Goal: Task Accomplishment & Management: Manage account settings

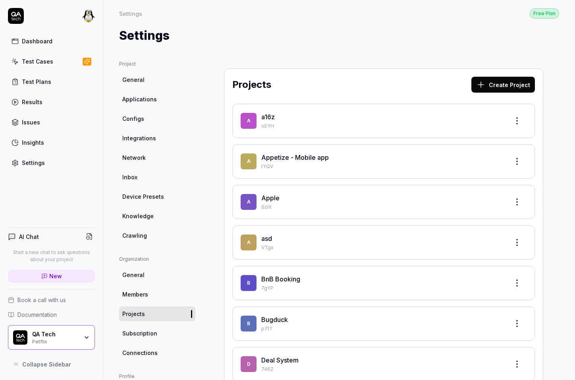
click at [52, 336] on div "QA Tech" at bounding box center [55, 333] width 46 height 7
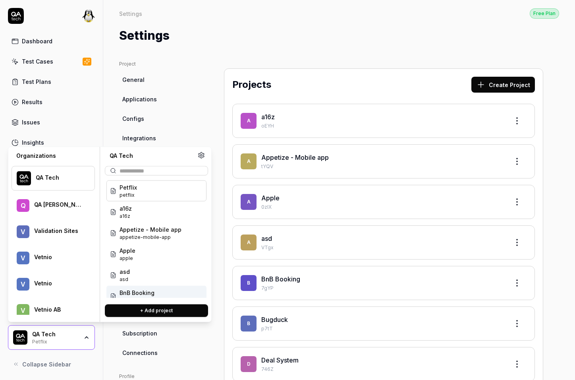
click at [91, 19] on html "Dashboard Test Cases Test Plans Results Issues Insights Settings AI Chat Start …" at bounding box center [287, 190] width 575 height 380
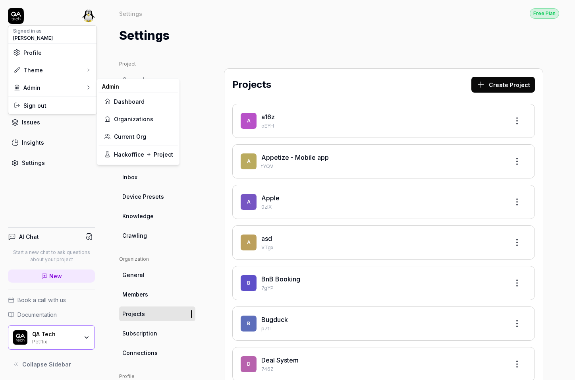
click at [128, 100] on link "Dashboard" at bounding box center [139, 101] width 70 height 17
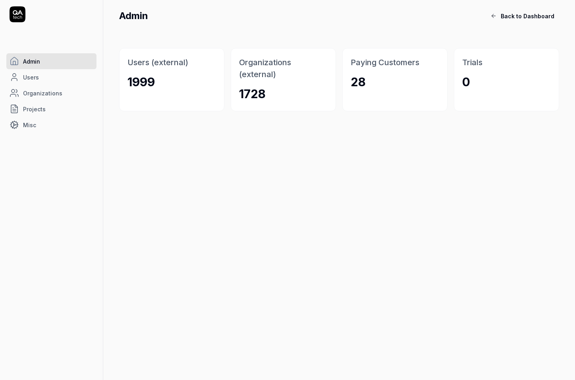
click at [58, 75] on link "Users" at bounding box center [51, 77] width 90 height 16
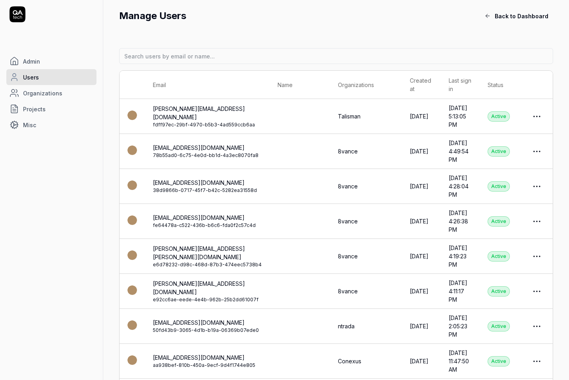
click at [71, 93] on link "Organizations" at bounding box center [51, 93] width 90 height 16
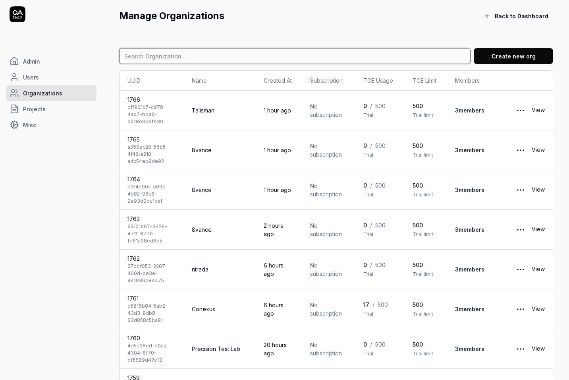
click at [186, 54] on input at bounding box center [295, 56] width 352 height 16
type input "airpelago"
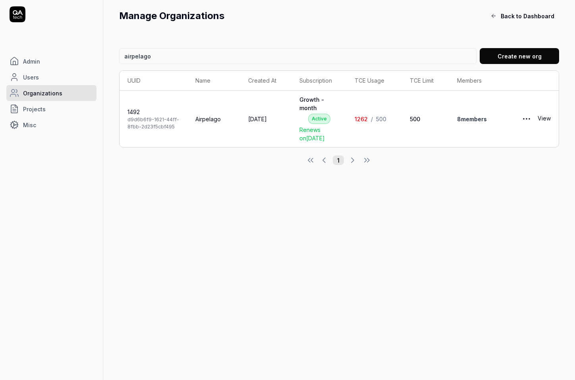
click at [551, 121] on td "View" at bounding box center [531, 119] width 55 height 56
click at [545, 119] on link "View" at bounding box center [544, 119] width 13 height 16
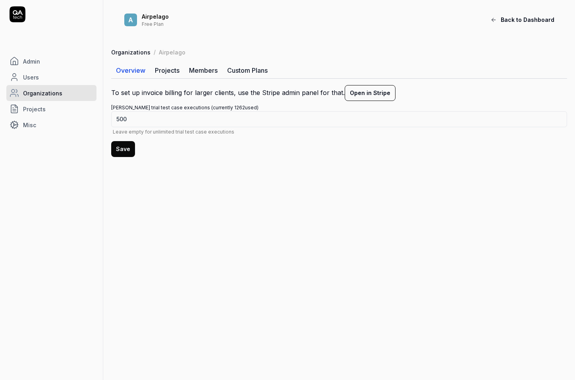
click at [164, 68] on link "Projects" at bounding box center [167, 70] width 34 height 16
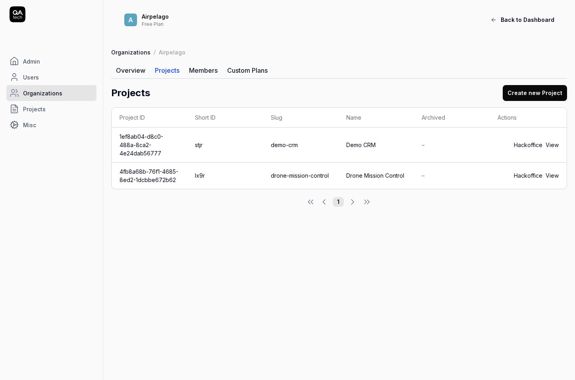
click at [551, 171] on link "View" at bounding box center [552, 175] width 13 height 8
click at [555, 171] on link "View" at bounding box center [552, 175] width 13 height 8
click at [124, 197] on div "1" at bounding box center [339, 202] width 456 height 10
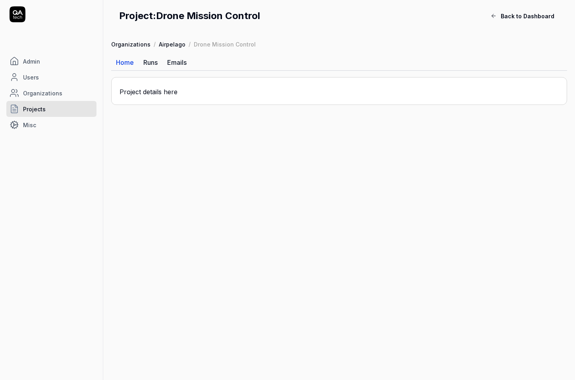
click at [151, 61] on link "Runs" at bounding box center [151, 62] width 24 height 16
click at [528, 11] on button "Back to Dashboard" at bounding box center [522, 16] width 73 height 16
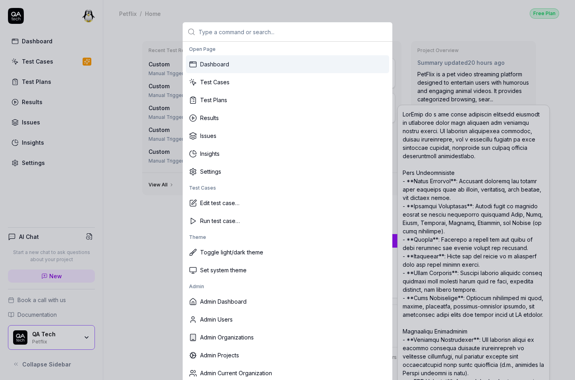
type textarea "*"
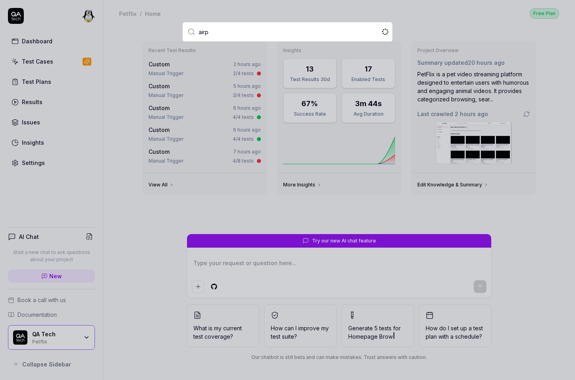
type input "airpe"
type textarea "*"
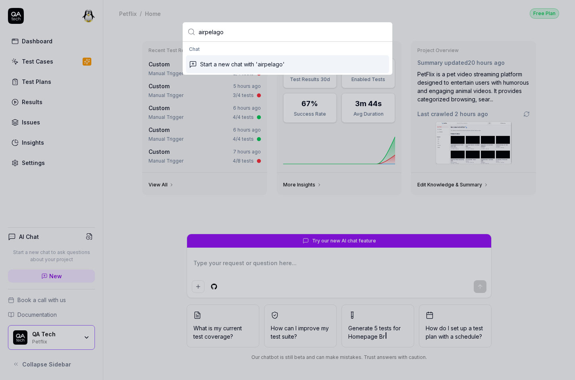
type input "q"
type textarea "*"
type input "qa"
click at [252, 62] on div "Act as [DOMAIN_NAME]" at bounding box center [287, 64] width 203 height 18
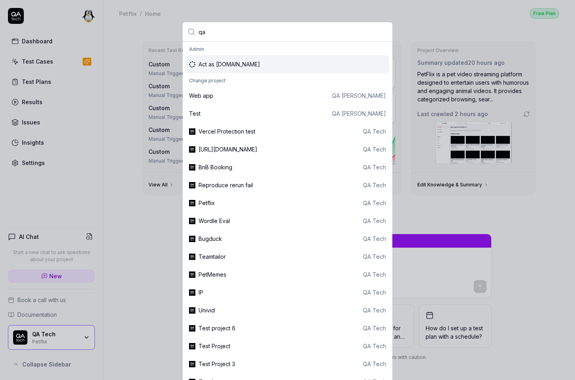
type textarea "*"
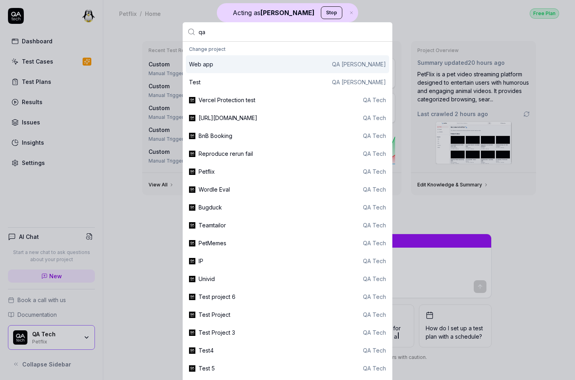
click at [236, 30] on input "qa" at bounding box center [293, 31] width 189 height 19
type input "air"
type textarea "*"
type input "airpelago"
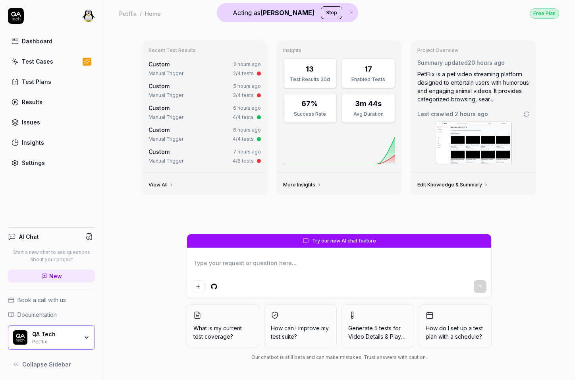
click at [46, 334] on div "QA Tech" at bounding box center [55, 333] width 46 height 7
type textarea "*"
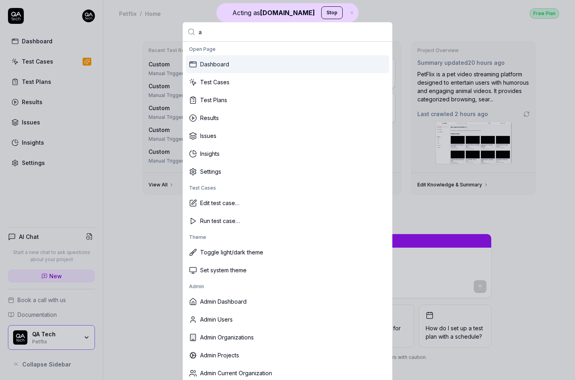
type input "ai"
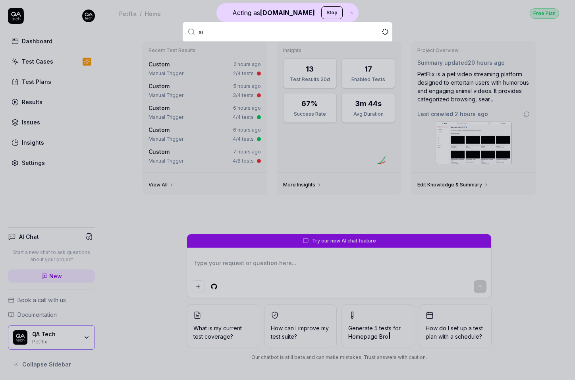
type textarea "*"
type input "airpelago"
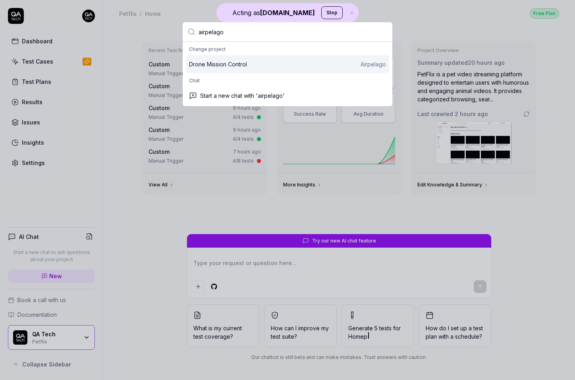
type textarea "*"
type input "airpelago"
click at [254, 62] on div "Drone Mission Control Airpelago" at bounding box center [287, 64] width 197 height 8
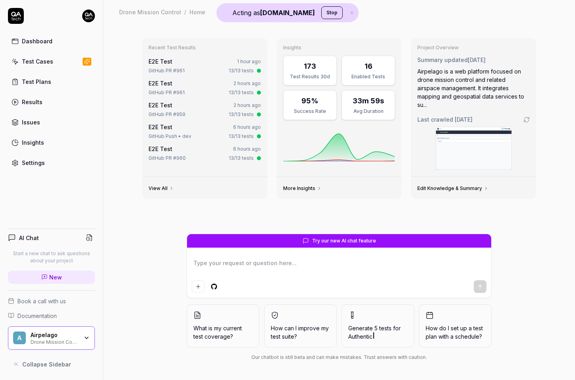
type textarea "*"
click at [53, 162] on link "Settings" at bounding box center [51, 162] width 87 height 15
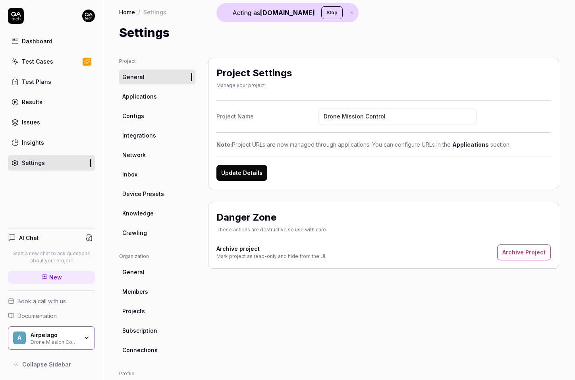
click at [155, 96] on span "Applications" at bounding box center [139, 96] width 35 height 8
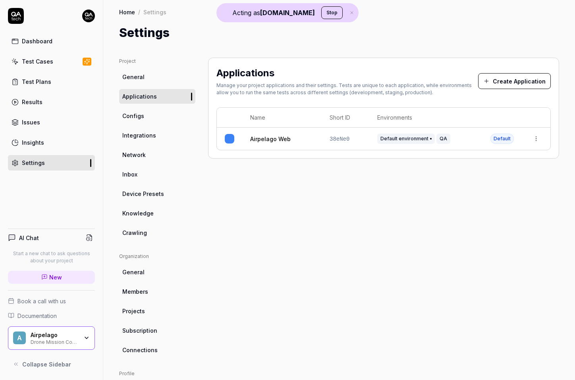
click at [339, 139] on span "38eNe0" at bounding box center [340, 139] width 20 height 6
click at [280, 137] on link "Airpelago Web" at bounding box center [270, 139] width 41 height 8
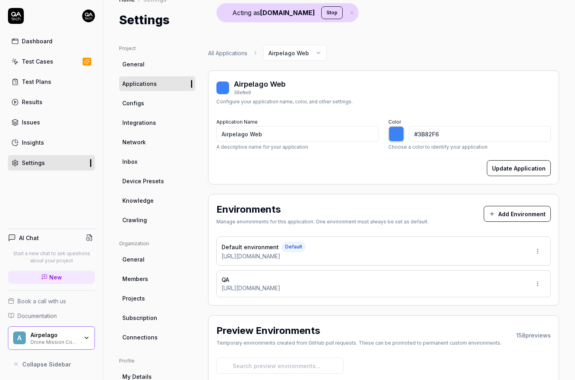
scroll to position [35, 0]
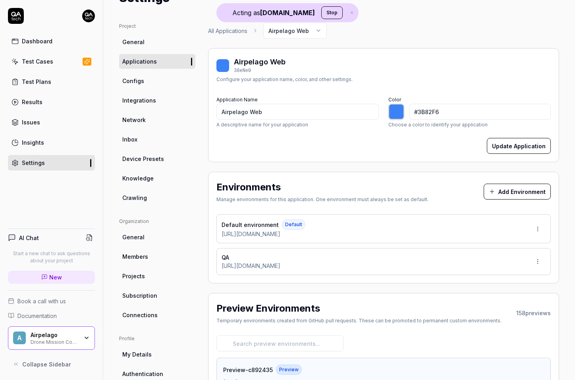
drag, startPoint x: 340, startPoint y: 235, endPoint x: 220, endPoint y: 235, distance: 119.6
click at [220, 235] on div "Default environment Default [URL][DOMAIN_NAME]" at bounding box center [383, 228] width 334 height 29
copy span "[URL][DOMAIN_NAME]"
click at [48, 338] on div "Drone Mission Control" at bounding box center [55, 341] width 48 height 6
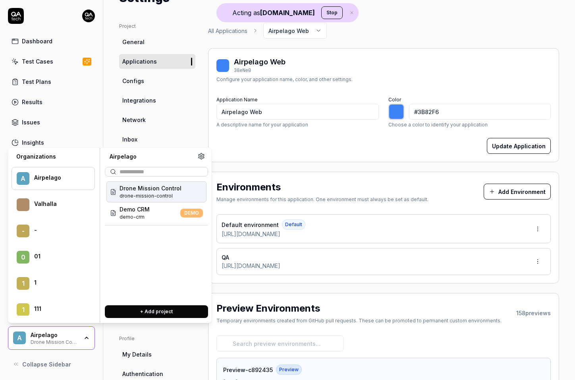
type input "*******"
click at [251, 94] on div "Application Name Airpelago Web A descriptive name for your application" at bounding box center [297, 111] width 162 height 34
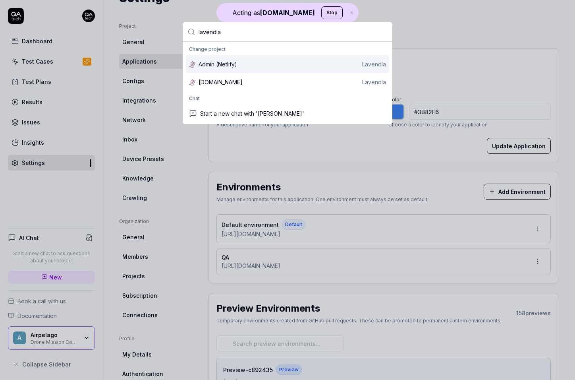
type input "lavendla"
click at [244, 67] on div "Admin (Netlify) Lavendla" at bounding box center [292, 64] width 187 height 8
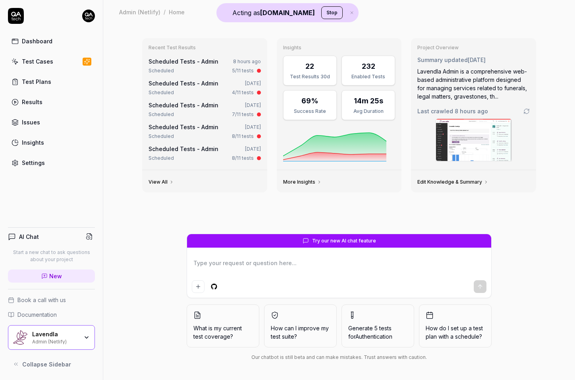
click at [50, 161] on link "Settings" at bounding box center [51, 162] width 87 height 15
type textarea "*"
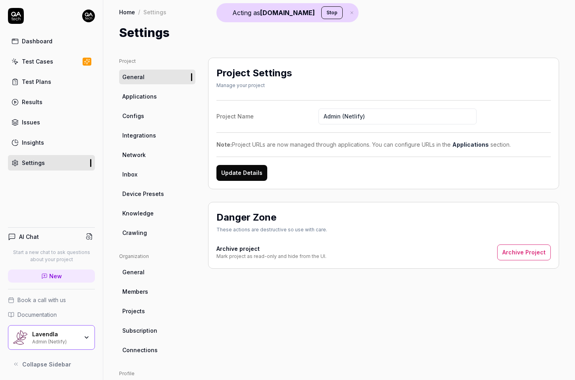
click at [148, 97] on span "Applications" at bounding box center [139, 96] width 35 height 8
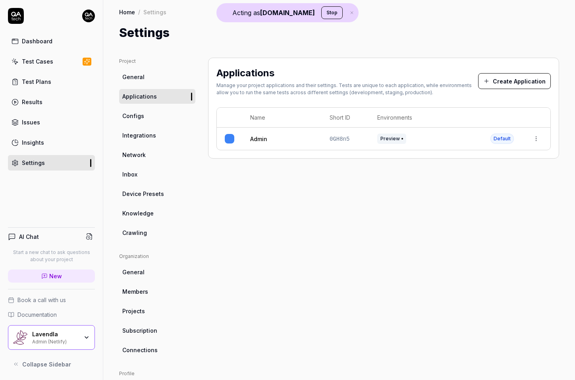
click at [260, 139] on link "Admin" at bounding box center [258, 139] width 17 height 8
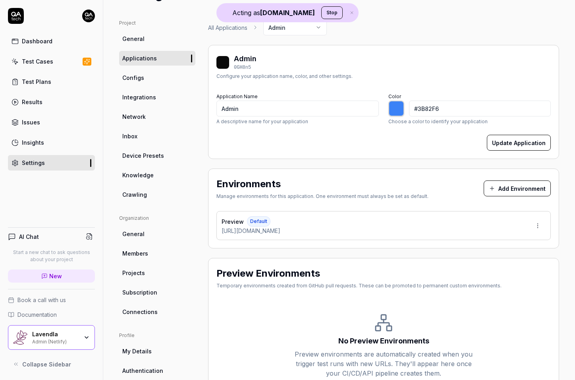
scroll to position [60, 0]
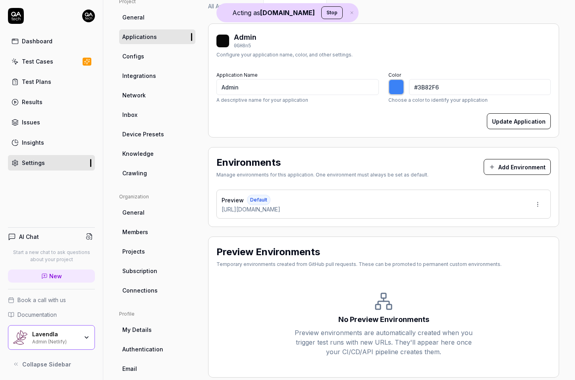
drag, startPoint x: 303, startPoint y: 211, endPoint x: 211, endPoint y: 211, distance: 92.2
click at [211, 211] on div "Environments Manage environments for this application. One environment must alw…" at bounding box center [383, 187] width 351 height 80
copy span "[URL][DOMAIN_NAME]"
type input "*******"
click at [201, 178] on div "Project General Applications Configs Integrations Network Inbox Device Presets …" at bounding box center [339, 196] width 440 height 397
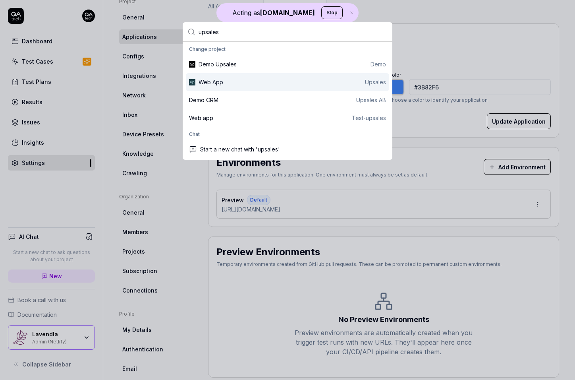
type input "upsales"
click at [221, 80] on div "Web App Upsales" at bounding box center [292, 82] width 187 height 8
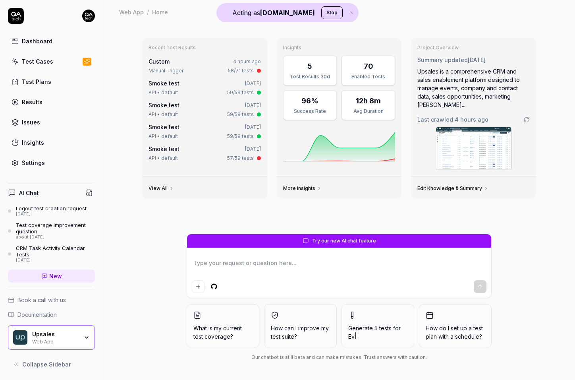
type textarea "*"
click at [35, 169] on link "Settings" at bounding box center [51, 162] width 87 height 15
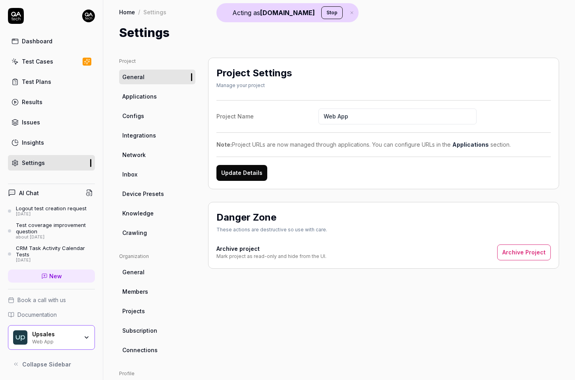
click at [157, 97] on link "Applications" at bounding box center [157, 96] width 76 height 15
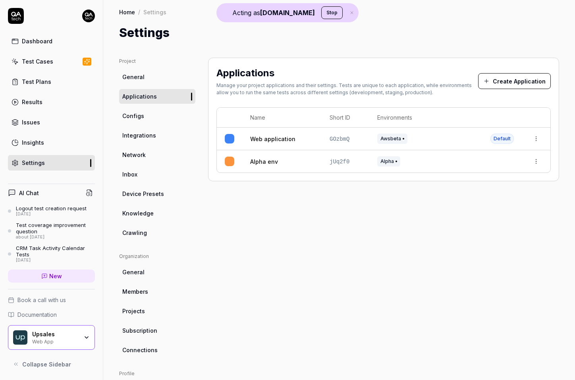
click at [272, 139] on link "Web application" at bounding box center [272, 139] width 45 height 8
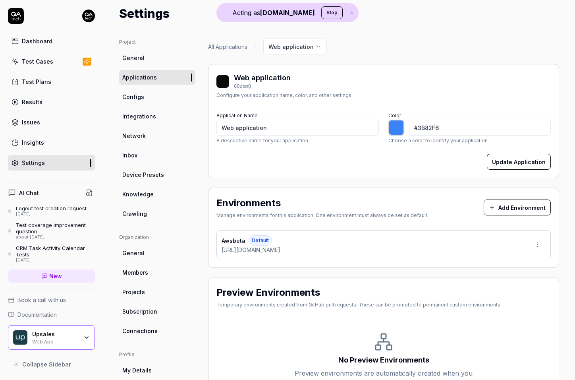
scroll to position [27, 0]
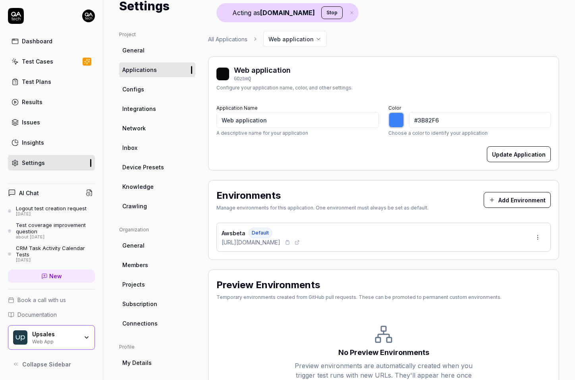
click at [280, 240] on span "[URL][DOMAIN_NAME]" at bounding box center [251, 242] width 59 height 8
copy div "[URL][DOMAIN_NAME]"
type input "*******"
